Goal: Task Accomplishment & Management: Use online tool/utility

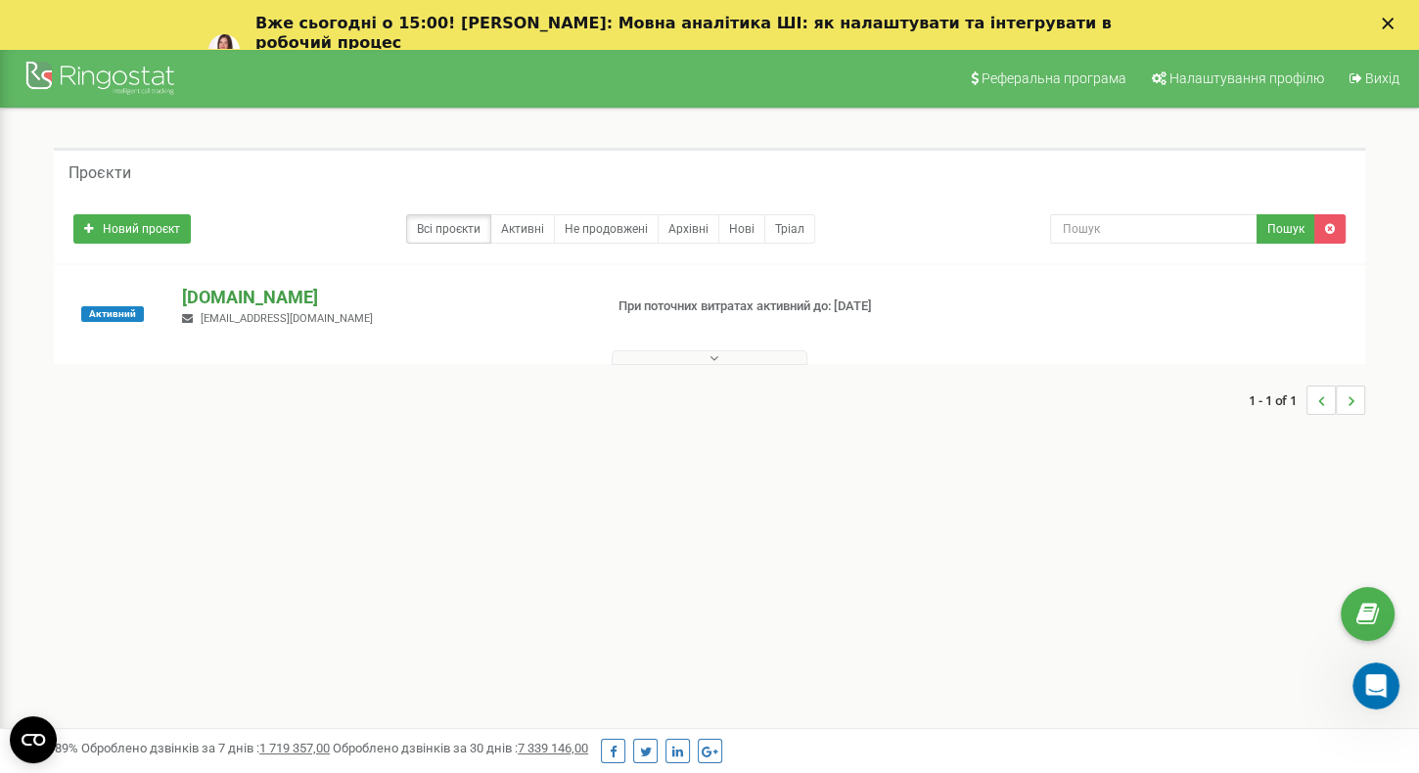
click at [247, 288] on p "[DOMAIN_NAME]" at bounding box center [384, 297] width 404 height 25
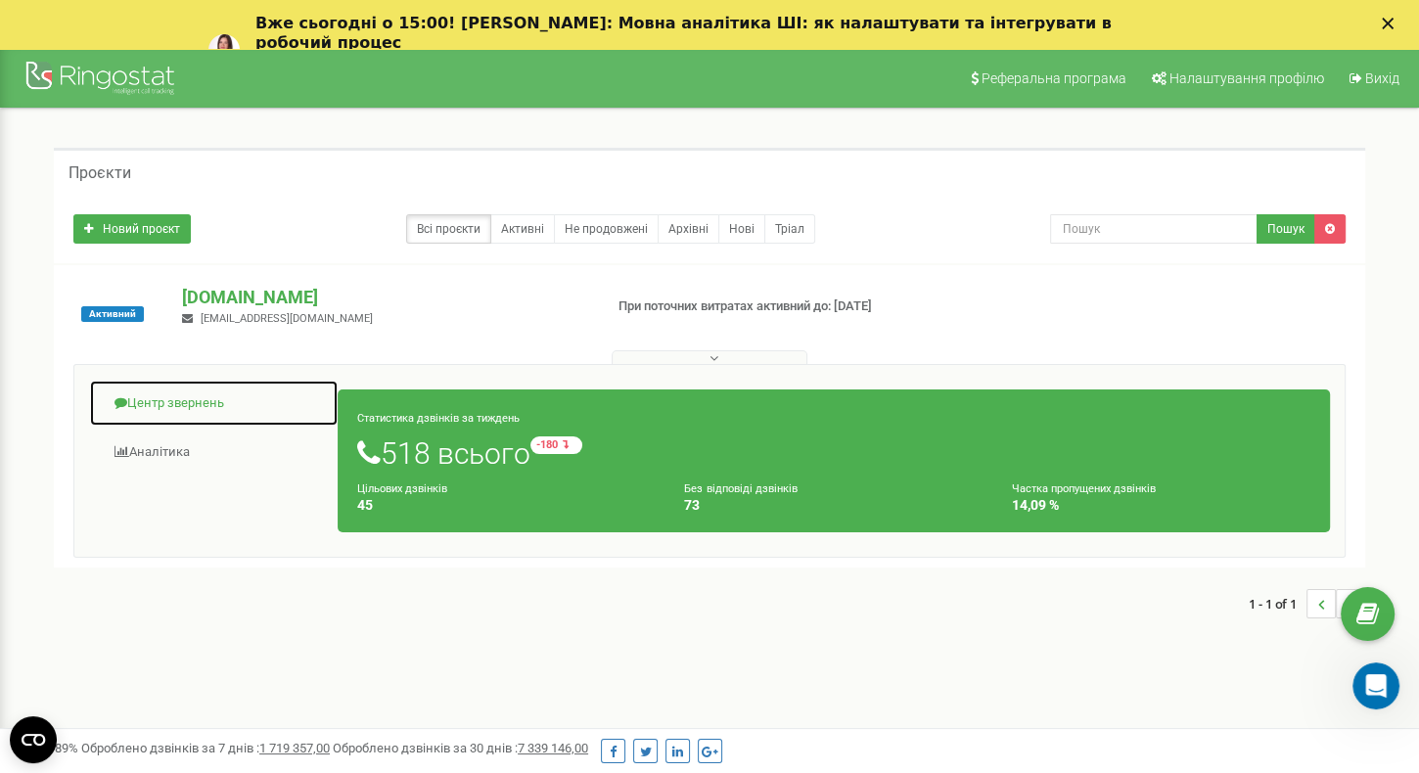
click at [172, 405] on link "Центр звернень" at bounding box center [214, 404] width 250 height 48
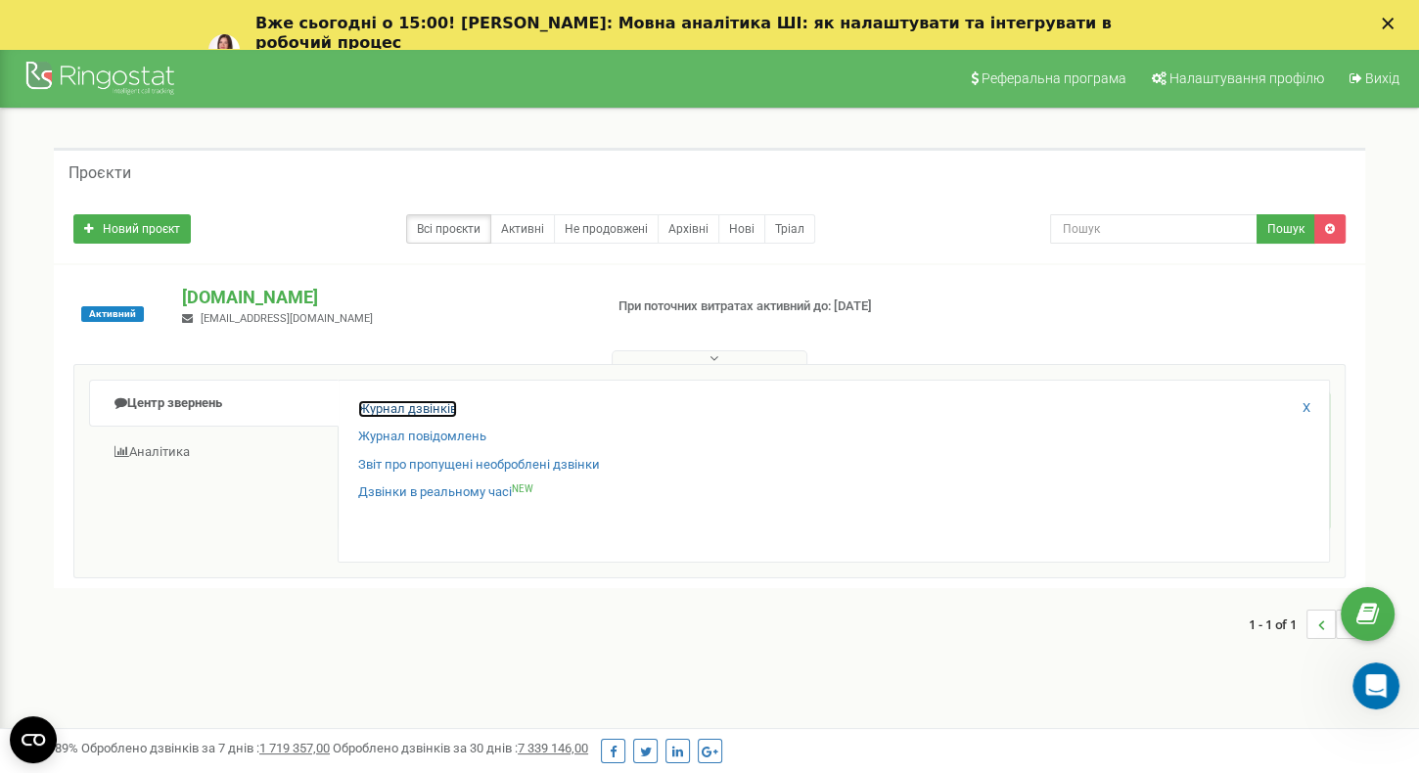
click at [422, 402] on link "Журнал дзвінків" at bounding box center [407, 409] width 99 height 19
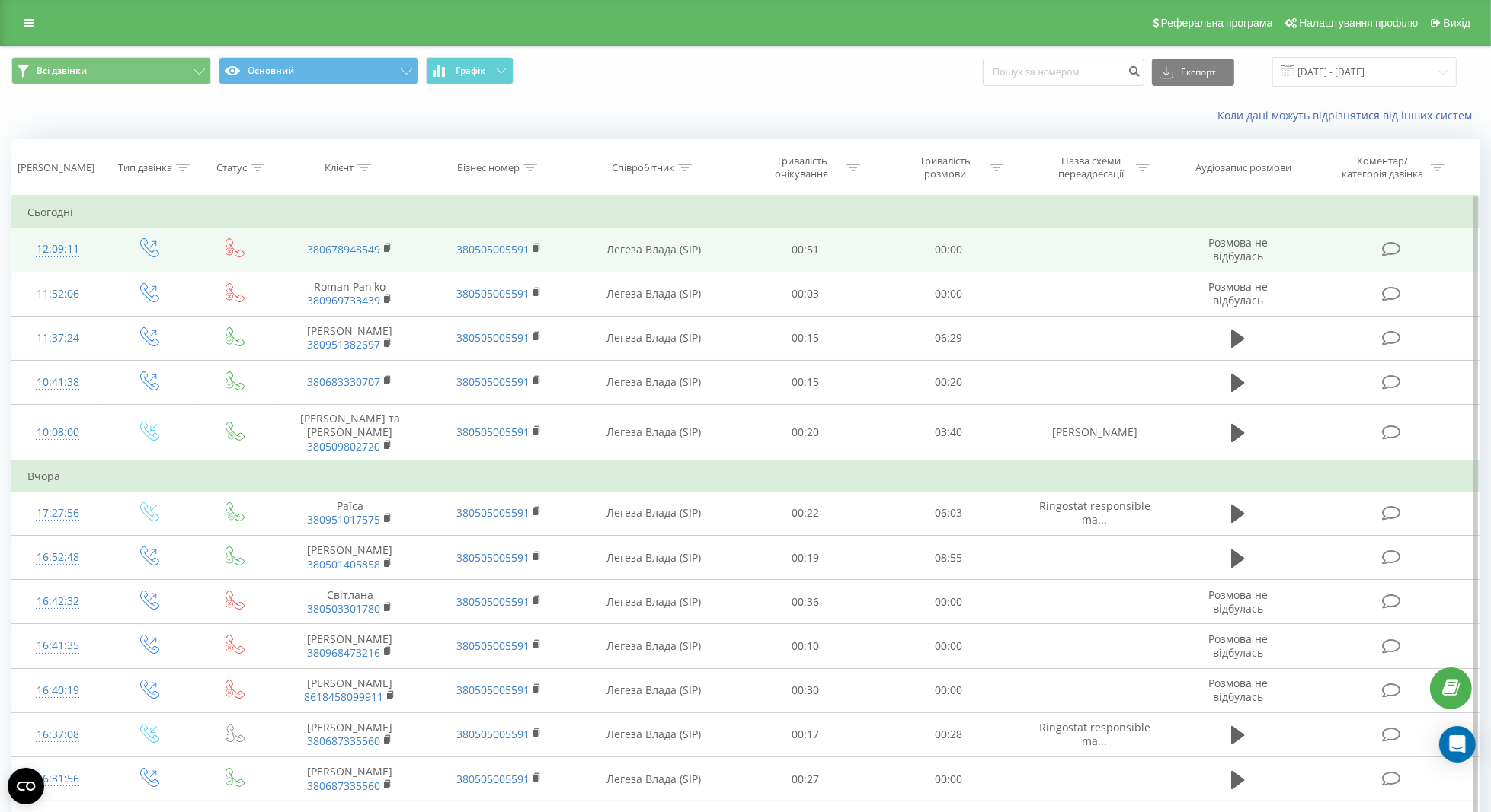
click at [903, 247] on td "00:00" at bounding box center [949, 250] width 143 height 44
click at [362, 249] on link "380678948549" at bounding box center [343, 249] width 73 height 15
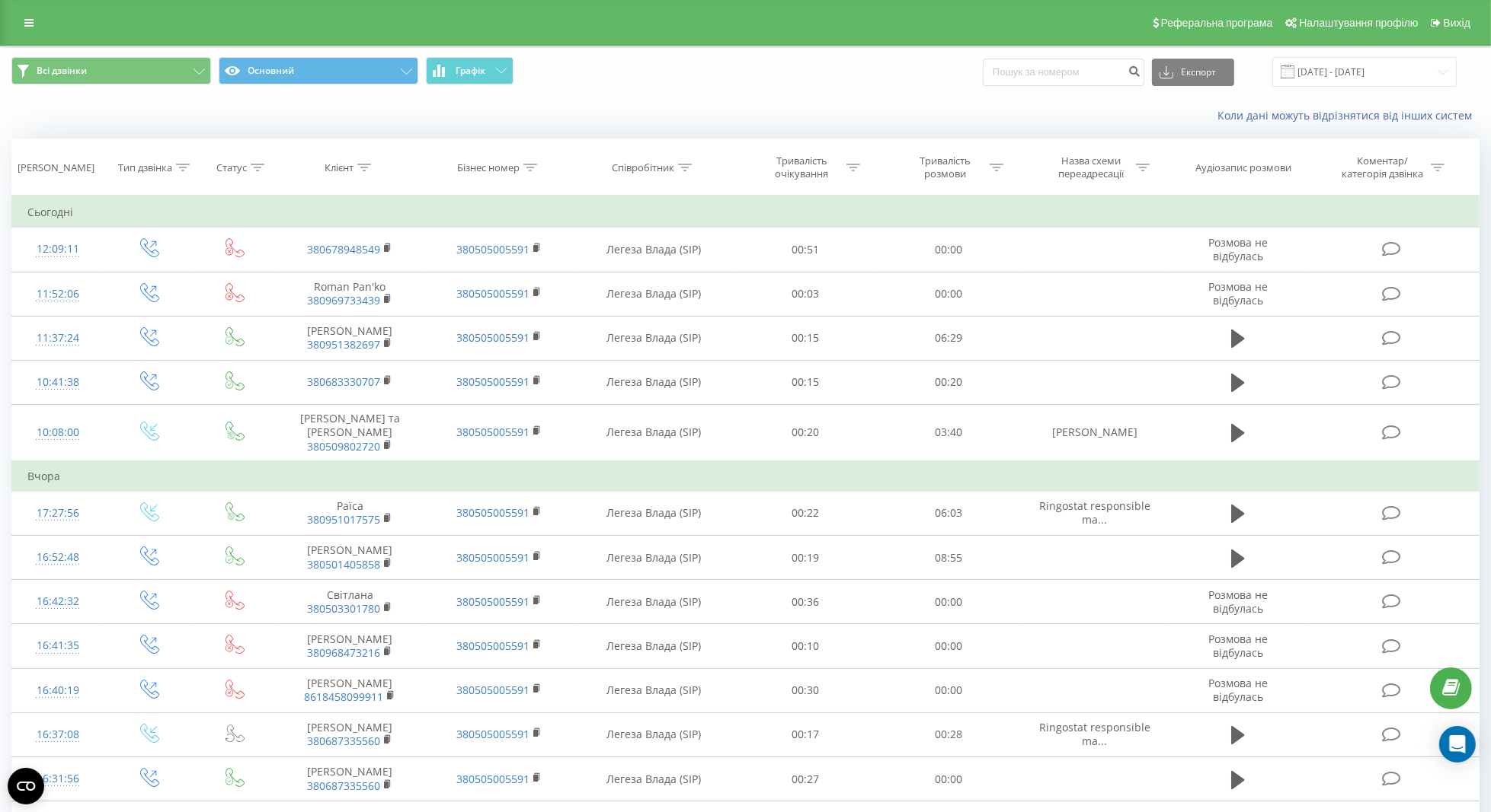
click at [204, 131] on div "Коли дані можуть відрізнятися вiд інших систем" at bounding box center [746, 115] width 1489 height 37
